Goal: Task Accomplishment & Management: Use online tool/utility

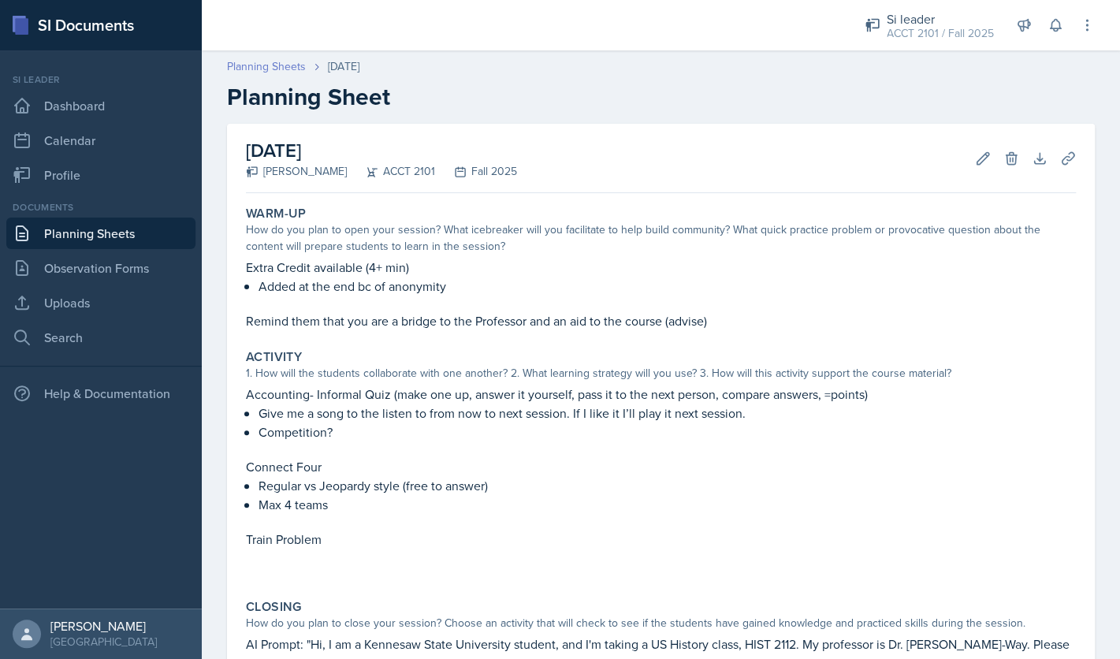
click at [296, 69] on link "Planning Sheets" at bounding box center [266, 66] width 79 height 17
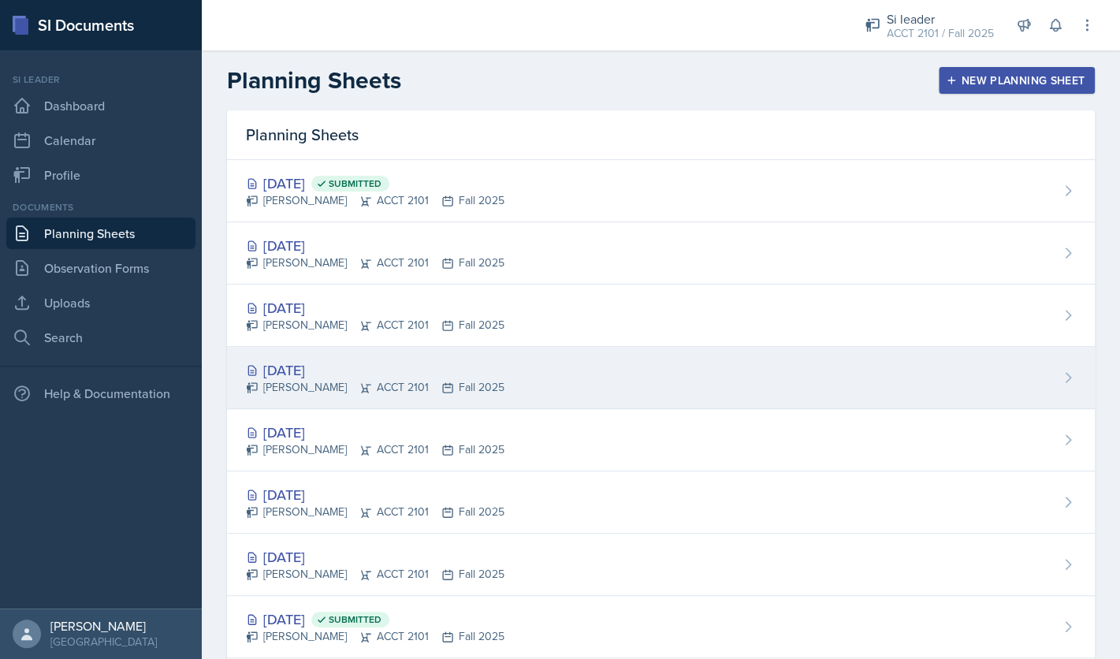
scroll to position [285, 0]
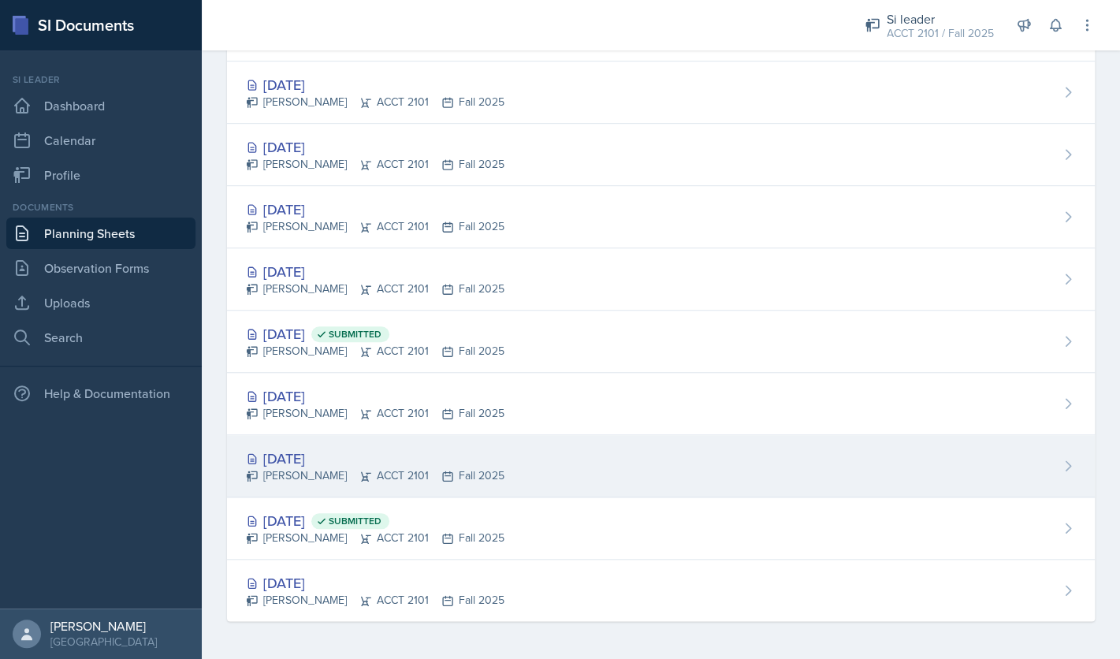
click at [352, 461] on div "[DATE]" at bounding box center [375, 458] width 259 height 21
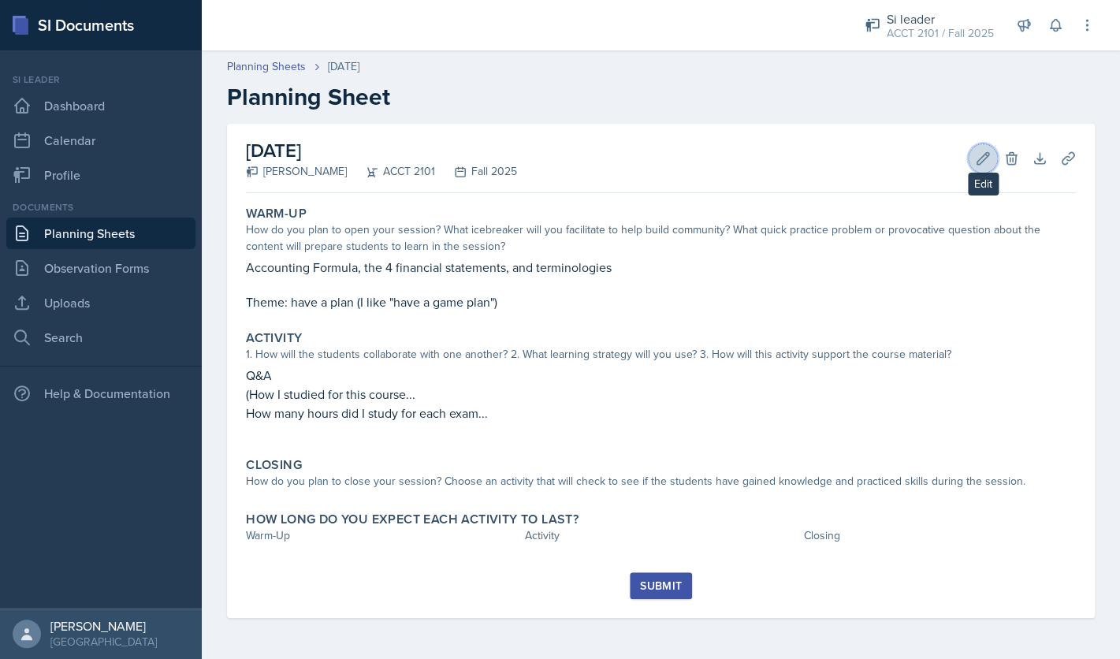
click at [984, 155] on icon at bounding box center [983, 158] width 12 height 12
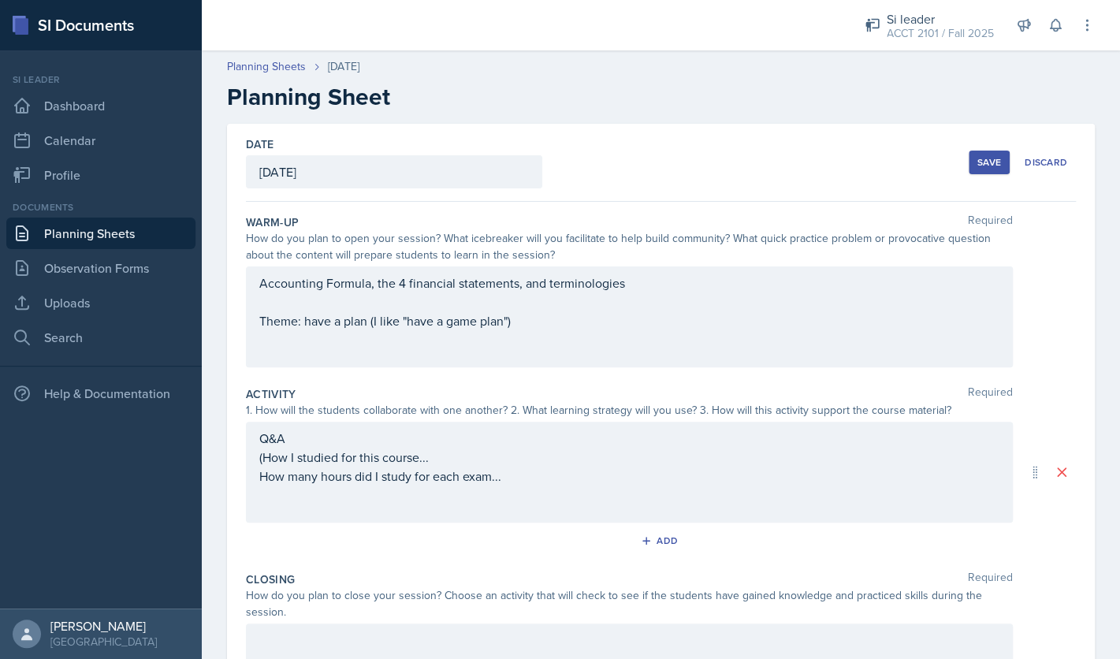
click at [516, 480] on div "Q&A (How I studied for this course... How many hours did I study for each exam.…" at bounding box center [629, 467] width 740 height 76
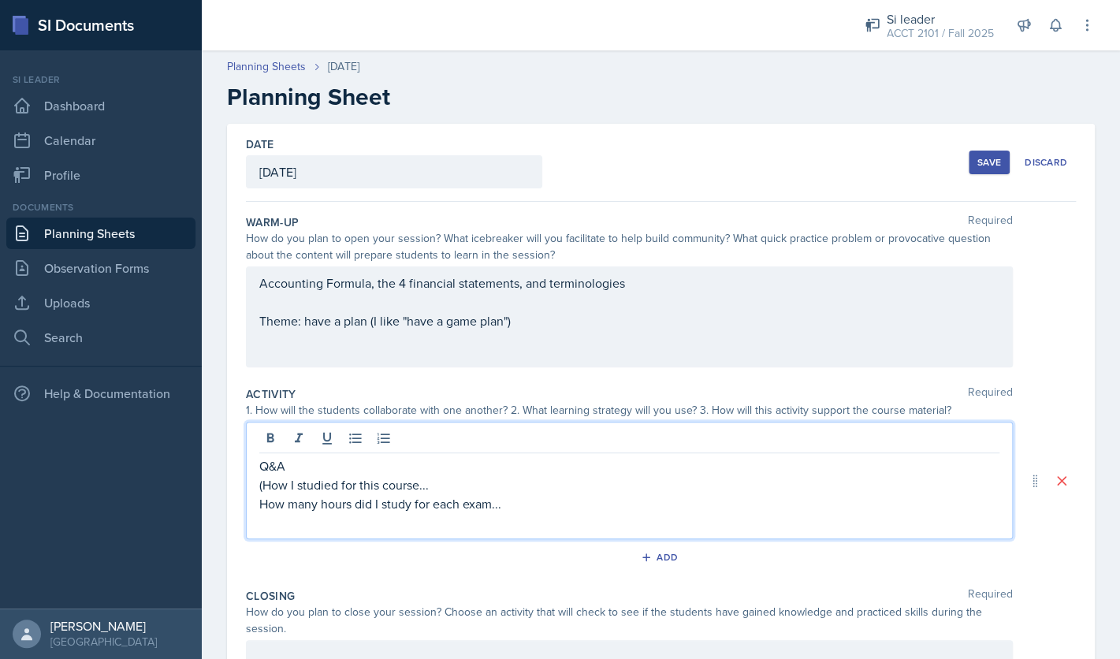
click at [640, 289] on div "Accounting Formula, the 4 financial statements, and terminologies Theme: have a…" at bounding box center [629, 316] width 767 height 101
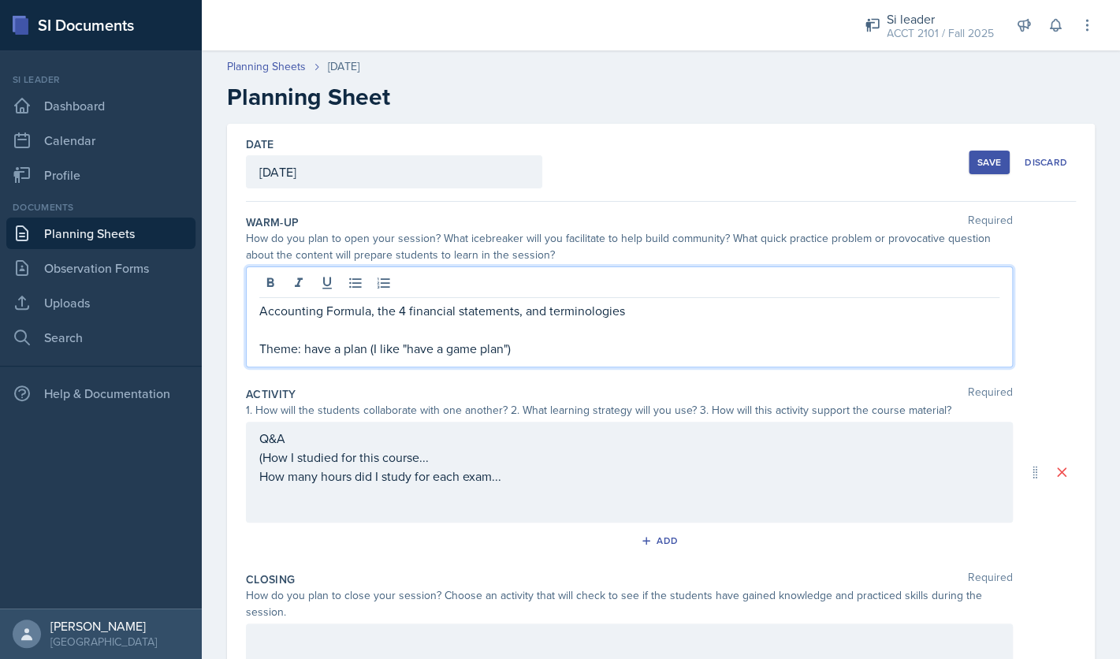
click at [263, 311] on p "Accounting Formula, the 4 financial statements, and terminologies" at bounding box center [629, 310] width 740 height 19
drag, startPoint x: 326, startPoint y: 316, endPoint x: 441, endPoint y: 315, distance: 115.1
click at [441, 315] on p "Objectives: Accounting Formula, the 4 financial statements, and terminologies" at bounding box center [629, 310] width 740 height 19
click at [496, 315] on p "Objectives: The 4 financial statements, and terminologies" at bounding box center [629, 310] width 740 height 19
click at [608, 312] on p "Objectives: The 4 financial statements and terminologies" at bounding box center [629, 310] width 740 height 19
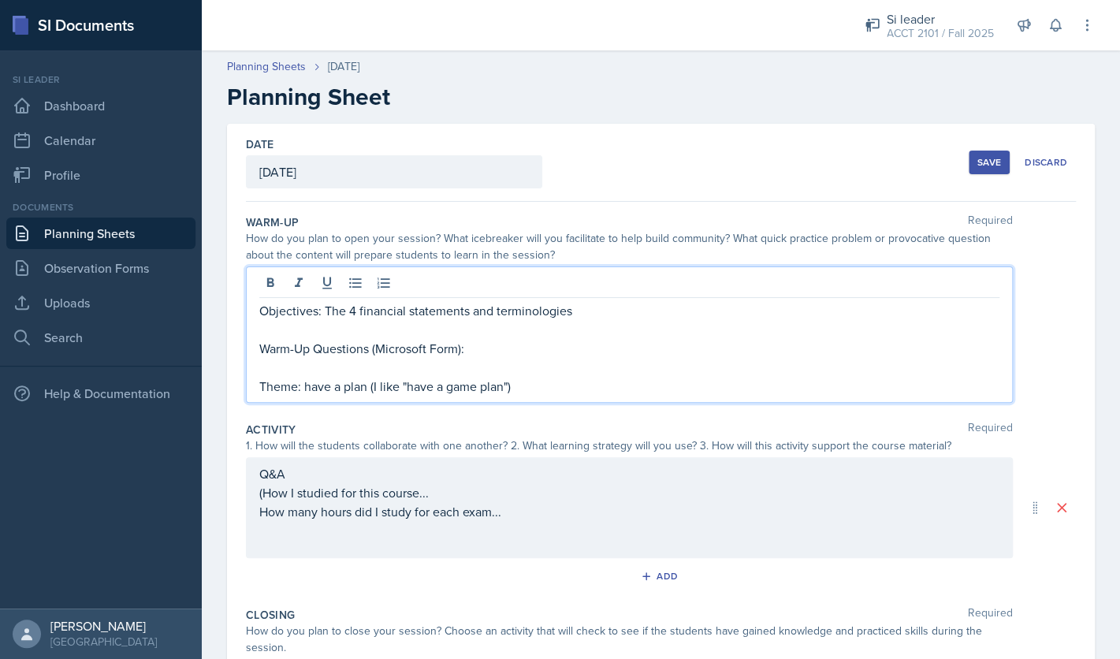
click at [634, 352] on p "Warm-Up Questions (Microsoft Form):" at bounding box center [629, 348] width 740 height 19
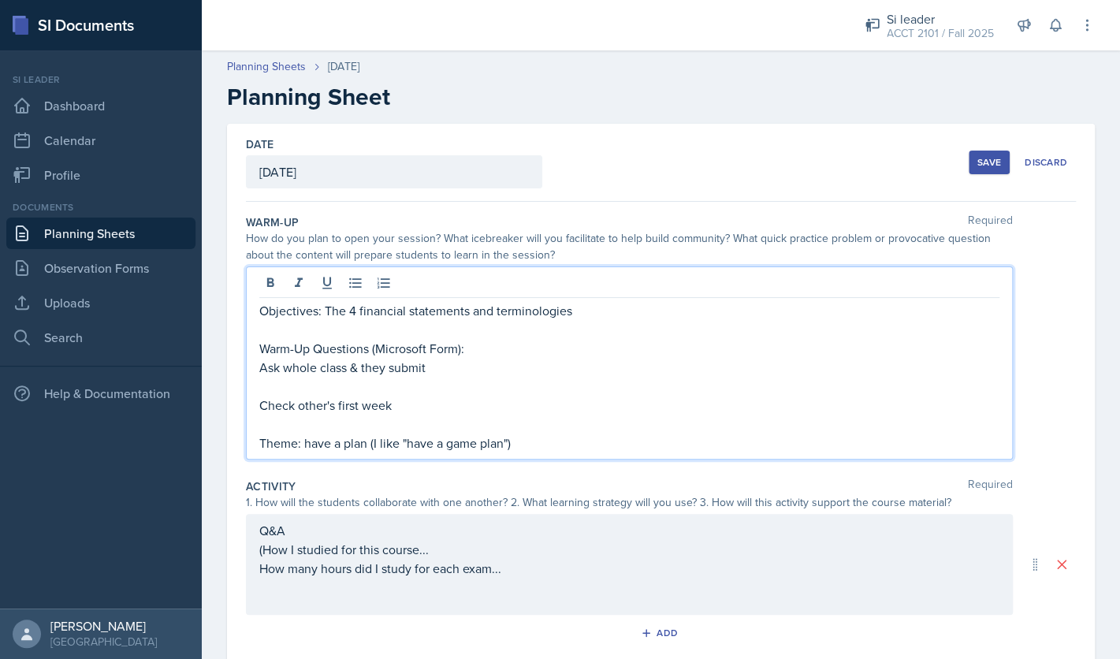
click at [521, 367] on p "Ask whole class & they submit" at bounding box center [629, 367] width 740 height 19
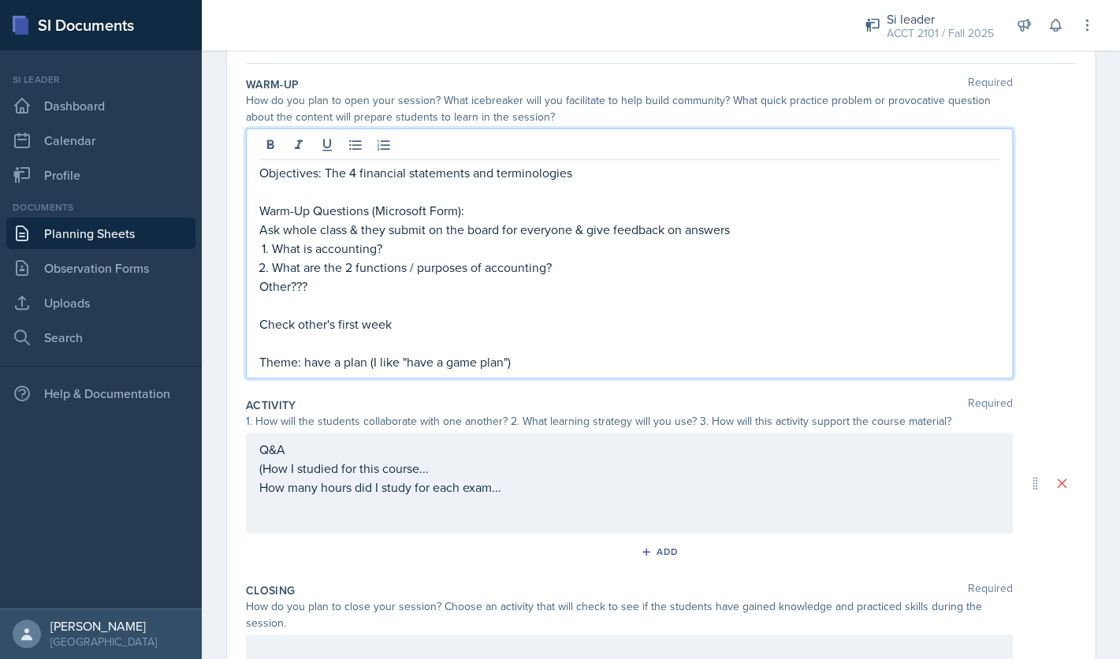
scroll to position [145, 0]
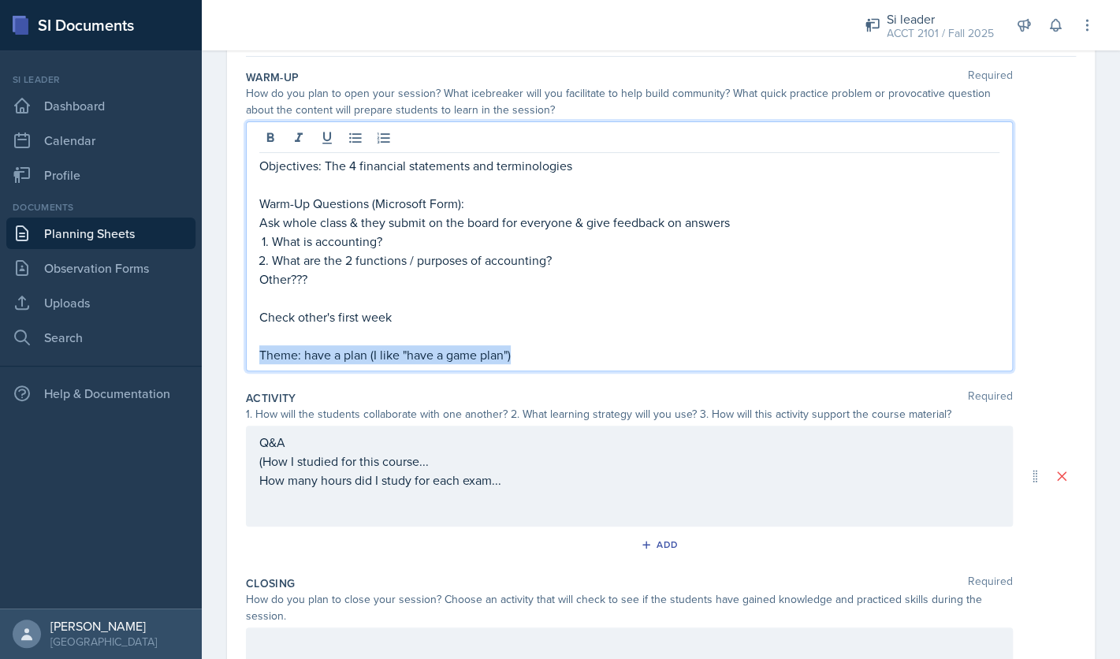
drag, startPoint x: 523, startPoint y: 358, endPoint x: 247, endPoint y: 360, distance: 276.7
click at [247, 360] on div "Objectives: The 4 financial statements and terminologies Warm-Up Questions (Mic…" at bounding box center [629, 246] width 767 height 250
copy p "Theme: have a plan (I like "have a game plan")"
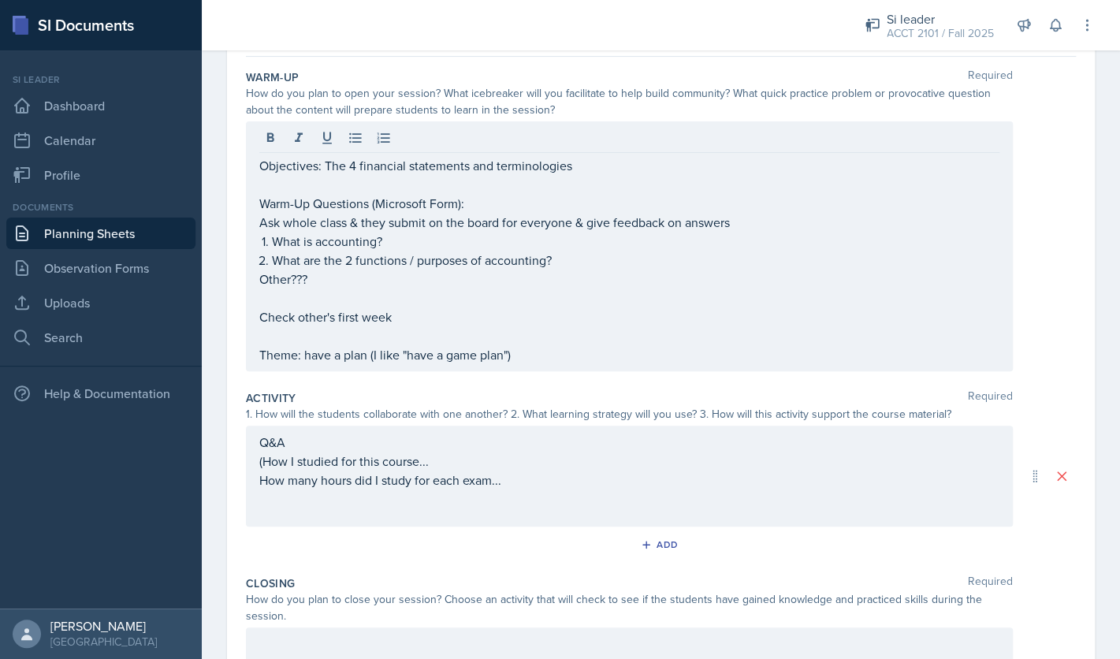
click at [623, 153] on div at bounding box center [629, 140] width 740 height 26
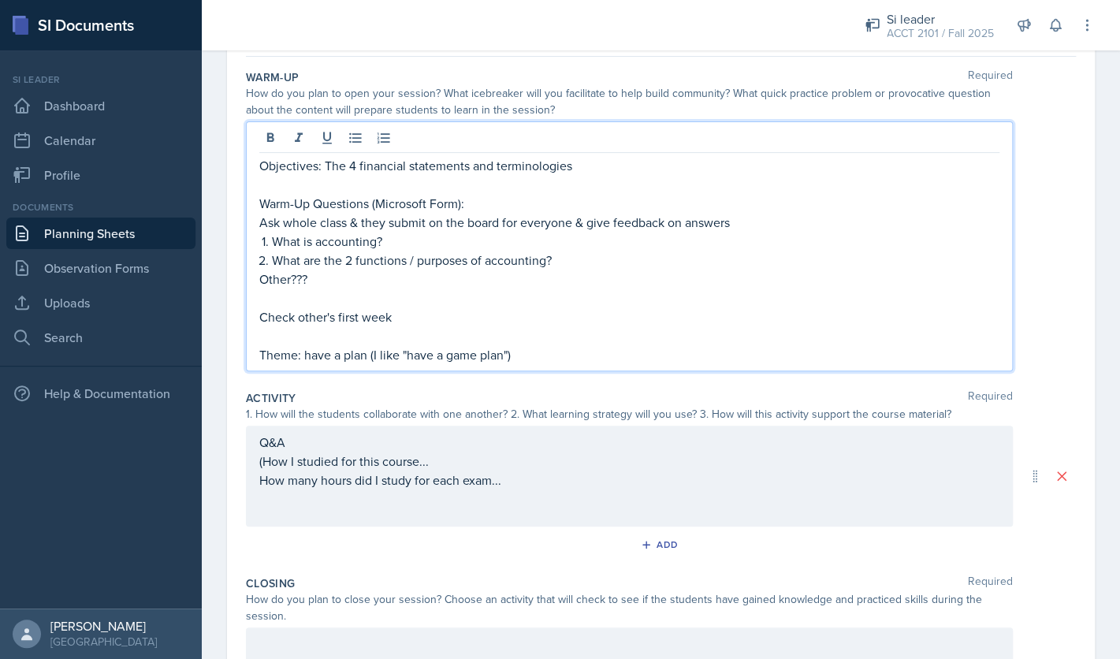
click at [598, 171] on p "Objectives: The 4 financial statements and terminologies" at bounding box center [629, 165] width 740 height 19
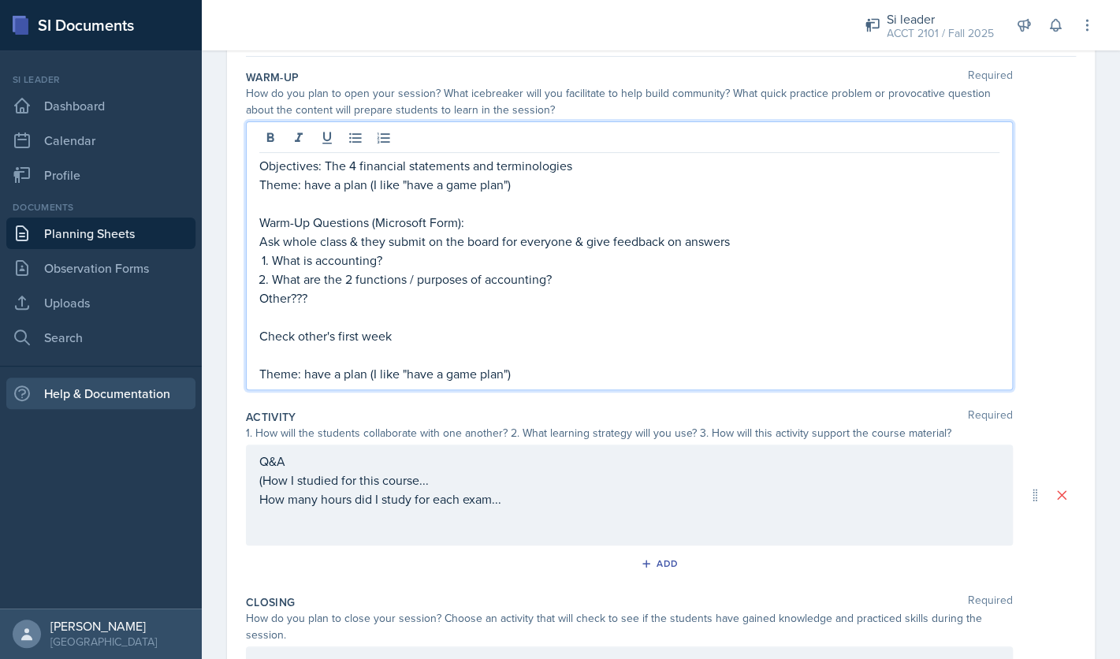
drag, startPoint x: 534, startPoint y: 375, endPoint x: 187, endPoint y: 386, distance: 347.8
click at [246, 387] on div "Objectives: The 4 financial statements and terminologies Theme: have a plan (I …" at bounding box center [629, 255] width 767 height 269
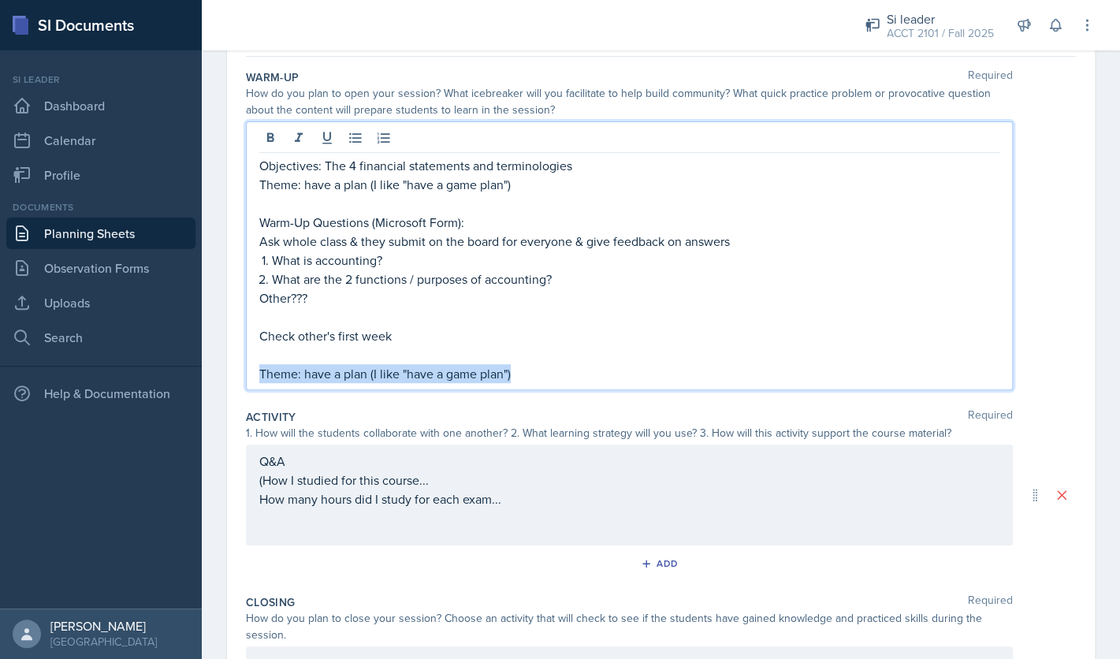
drag, startPoint x: 557, startPoint y: 374, endPoint x: 256, endPoint y: 375, distance: 301.1
click at [256, 375] on div "Objectives: The 4 financial statements and terminologies Theme: have a plan (I …" at bounding box center [629, 255] width 767 height 269
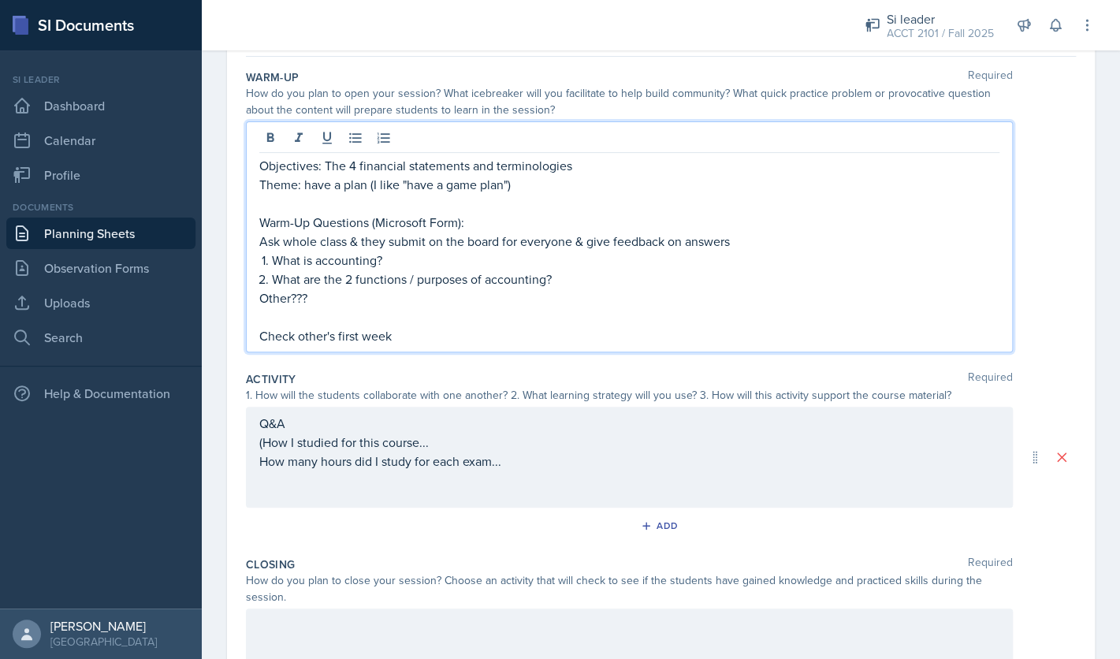
click at [398, 424] on div "Q&A (How I studied for this course... How many hours did I study for each exam.…" at bounding box center [629, 457] width 767 height 101
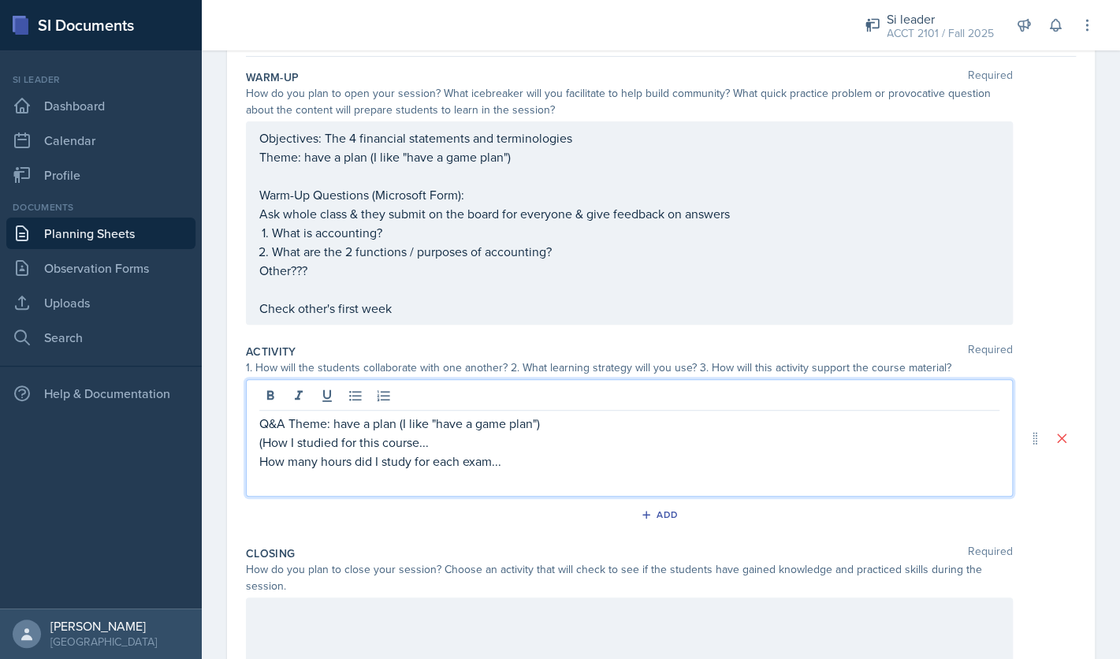
click at [286, 423] on p "Q&A Theme: have a plan (I like "have a game plan")" at bounding box center [629, 423] width 740 height 19
click at [571, 421] on p "Q&A (Theme: have a plan (I like "have a game plan")" at bounding box center [629, 423] width 740 height 19
click at [514, 427] on p "AMA Q&A [Theme: have a game plan]" at bounding box center [629, 423] width 740 height 19
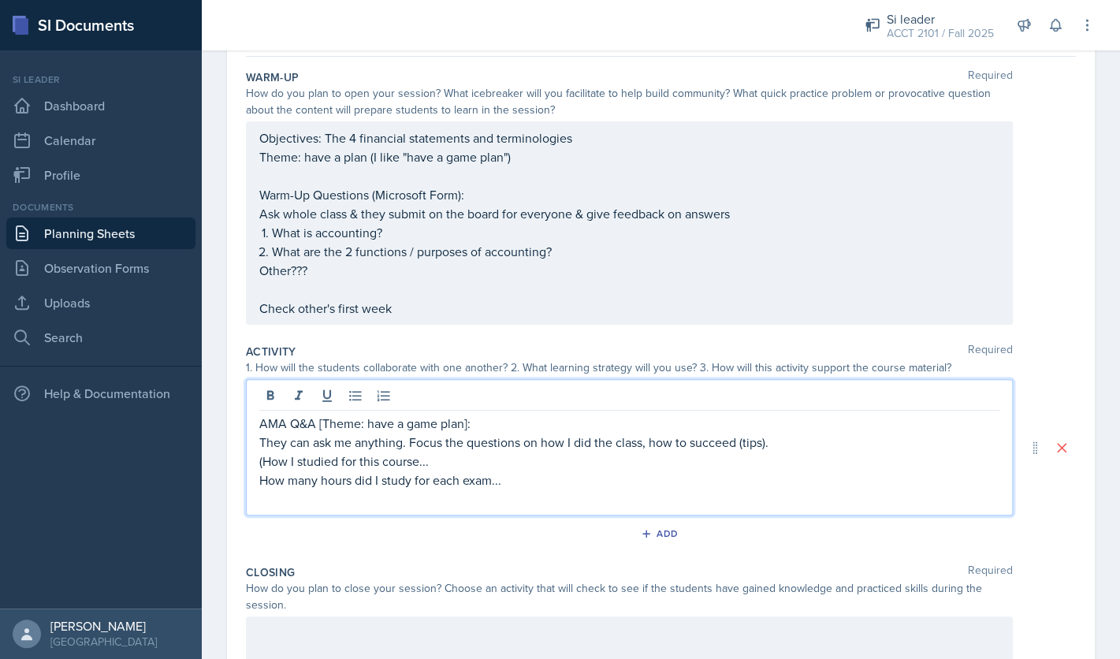
click at [647, 448] on p "They can ask me anything. Focus the questions on how I did the class, how to su…" at bounding box center [629, 442] width 740 height 19
click at [545, 447] on p "They can ask me anything. Focus the questions on how I did the class, how to su…" at bounding box center [629, 442] width 740 height 19
click at [541, 445] on p "They can ask me anything. Focus the questions on how I did the class, how to su…" at bounding box center [629, 442] width 740 height 19
click at [703, 448] on p "They can ask me anything. Focus the questions on who I am, how I did the class,…" at bounding box center [629, 442] width 740 height 19
click at [263, 462] on p "(How I studied for this course..." at bounding box center [629, 461] width 740 height 19
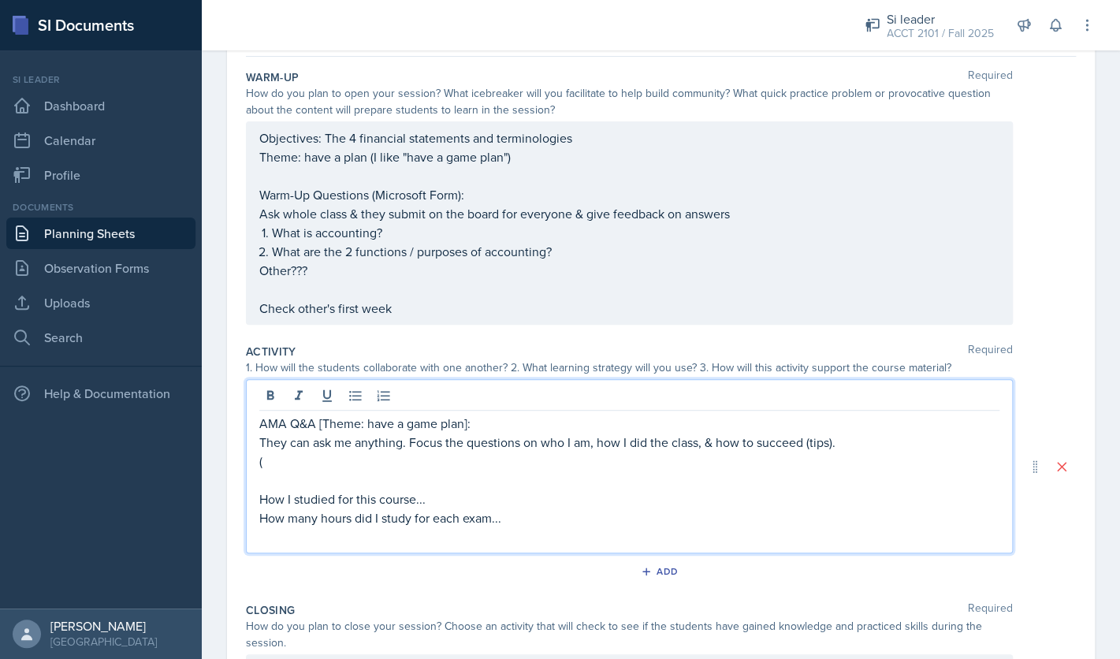
click at [301, 461] on p "(" at bounding box center [629, 461] width 740 height 19
click at [284, 464] on p "(I cna be very blunt and straightforward." at bounding box center [629, 461] width 740 height 19
click at [496, 463] on p "(I can be very blunt and straightforward." at bounding box center [629, 461] width 740 height 19
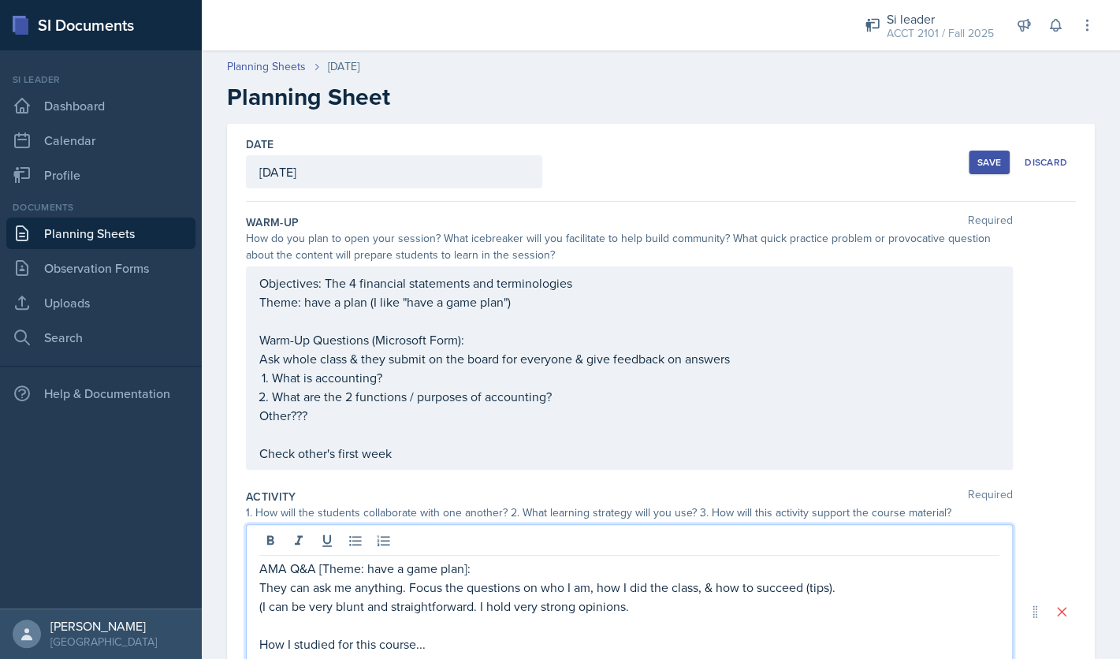
click at [981, 161] on div "Save" at bounding box center [989, 162] width 24 height 13
